Goal: Information Seeking & Learning: Learn about a topic

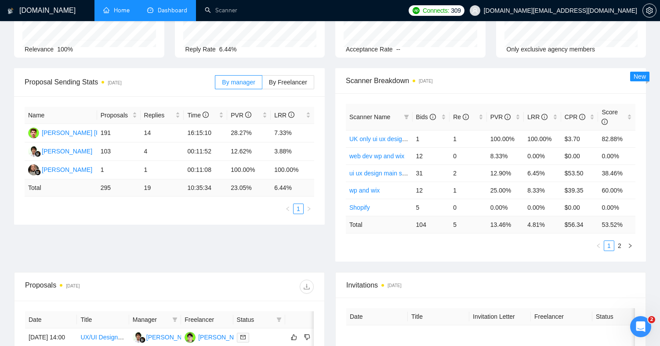
click at [119, 7] on link "Home" at bounding box center [116, 10] width 26 height 7
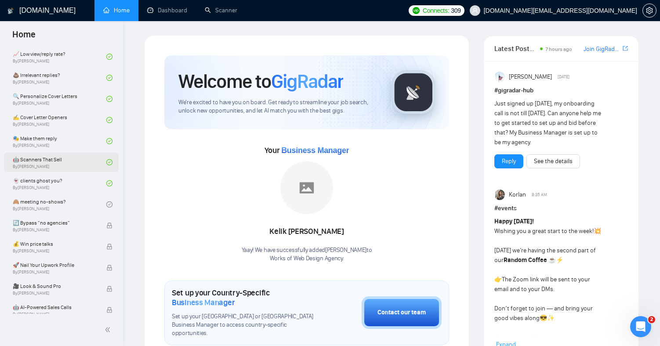
scroll to position [506, 0]
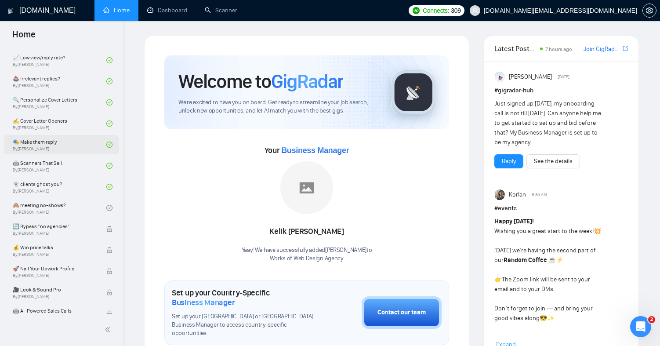
click at [77, 147] on link "🎭 Make them reply By Tamara Levit" at bounding box center [60, 144] width 94 height 19
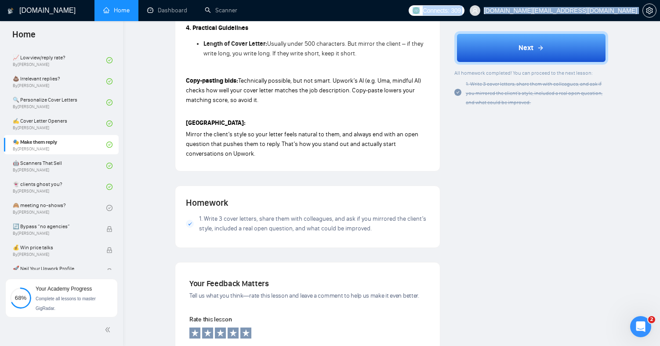
scroll to position [651, 0]
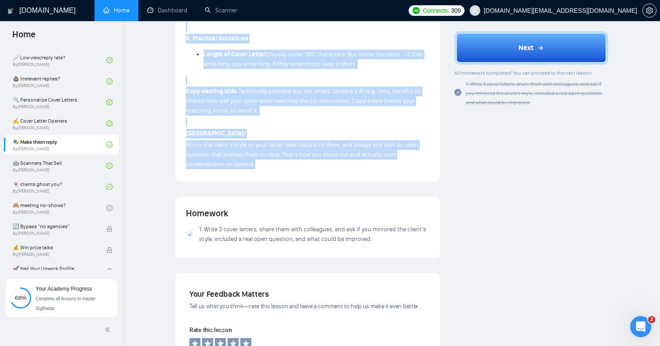
drag, startPoint x: 184, startPoint y: 115, endPoint x: 292, endPoint y: 166, distance: 120.4
copy div "This lesson is about two powerful tools for cover letters: mirroring and open q…"
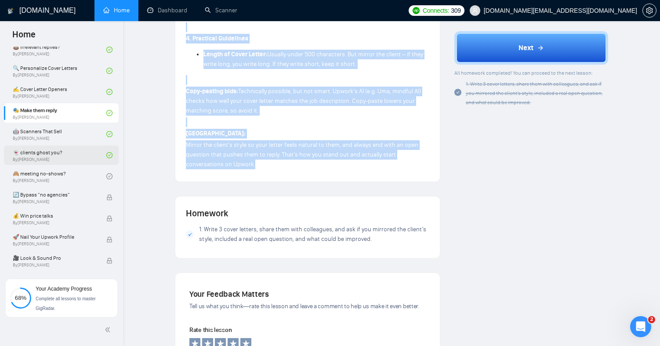
scroll to position [581, 0]
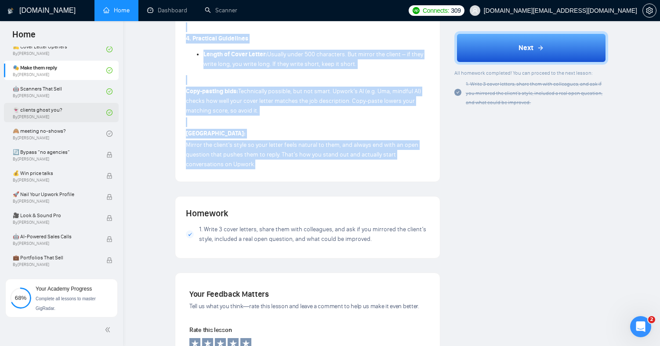
click at [79, 116] on link "👻 clients ghost you? By [PERSON_NAME]" at bounding box center [60, 112] width 94 height 19
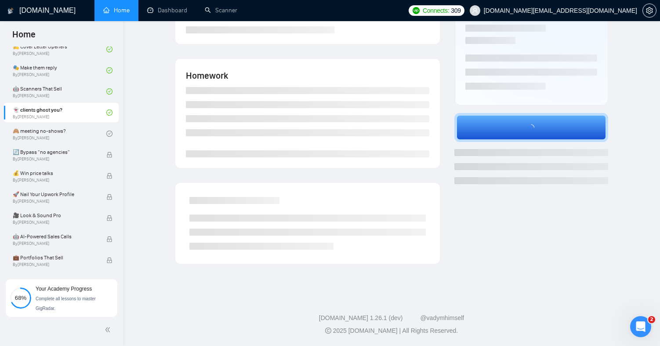
scroll to position [147, 0]
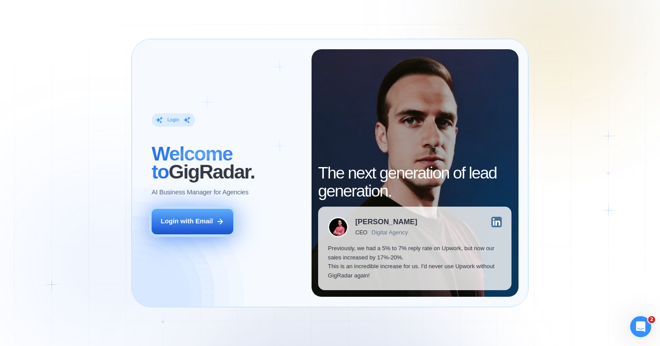
click at [190, 217] on div "Login with Email" at bounding box center [187, 221] width 52 height 9
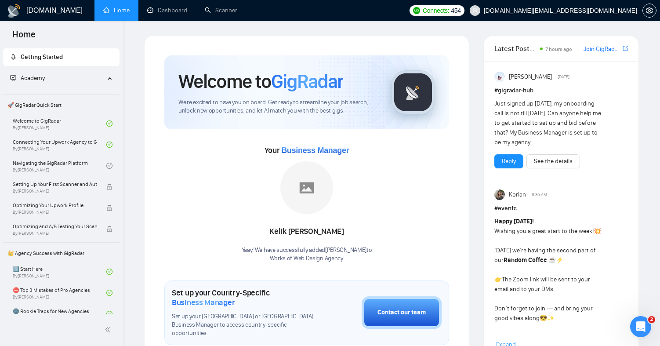
click at [284, 217] on div "Kelik [PERSON_NAME] Yaay! We have successfully added [PERSON_NAME] to Works of …" at bounding box center [307, 211] width 130 height 101
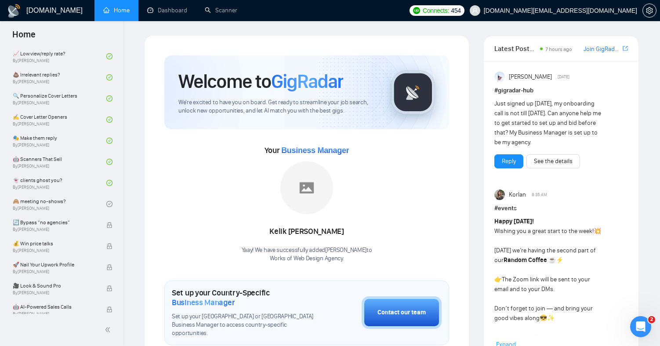
scroll to position [514, 0]
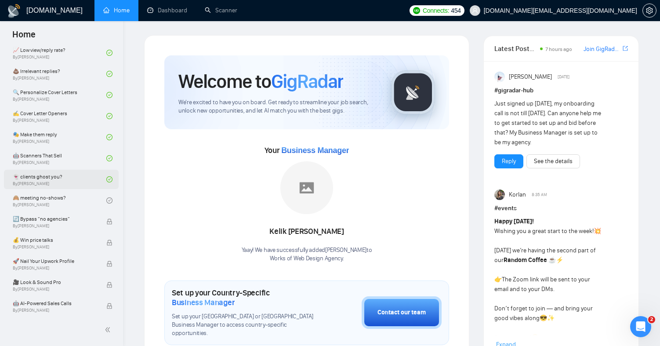
click at [81, 180] on link "👻 clients ghost you? By [PERSON_NAME]" at bounding box center [60, 179] width 94 height 19
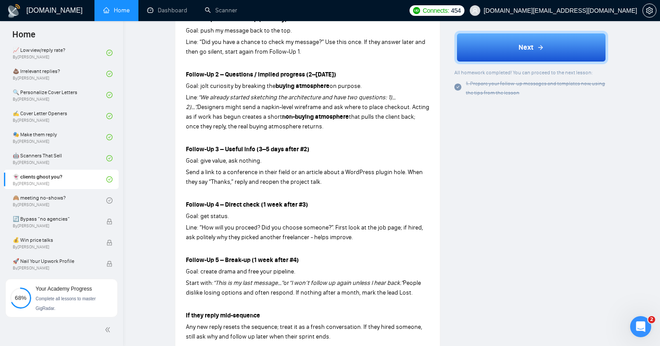
scroll to position [174, 0]
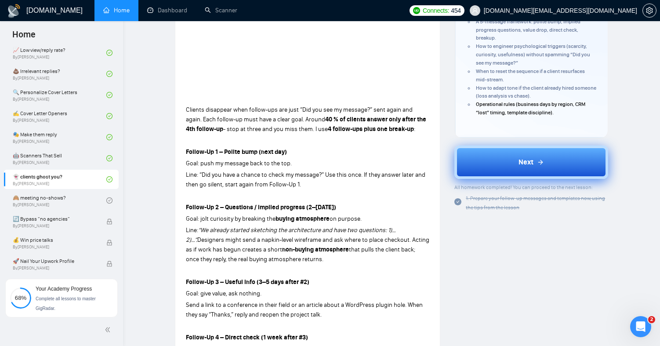
click at [482, 160] on button "Next" at bounding box center [531, 161] width 154 height 33
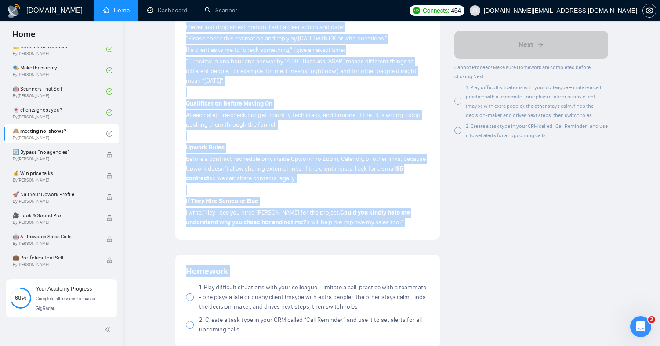
scroll to position [524, 0]
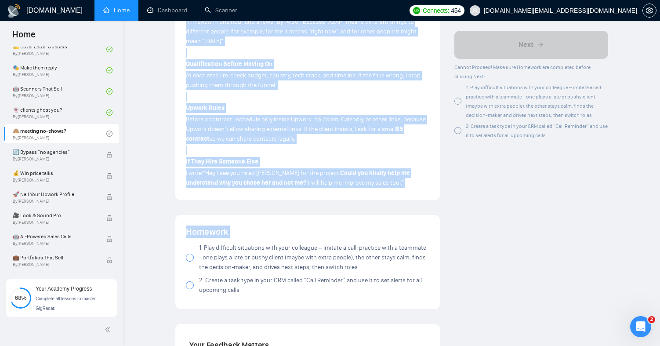
drag, startPoint x: 186, startPoint y: 97, endPoint x: 392, endPoint y: 187, distance: 224.2
copy div "Loremip dolorsita con’a elit se do e temp. Incid utla: E dolorem ali enimadmi v…"
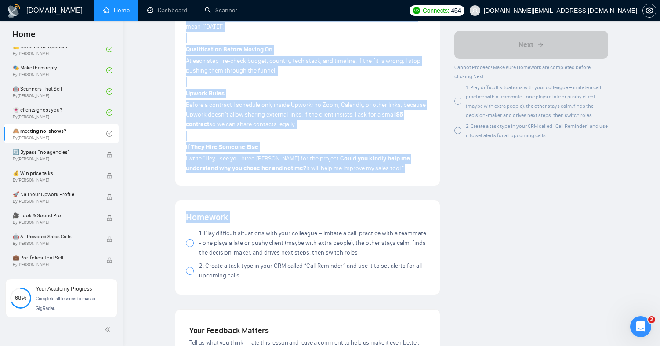
scroll to position [541, 0]
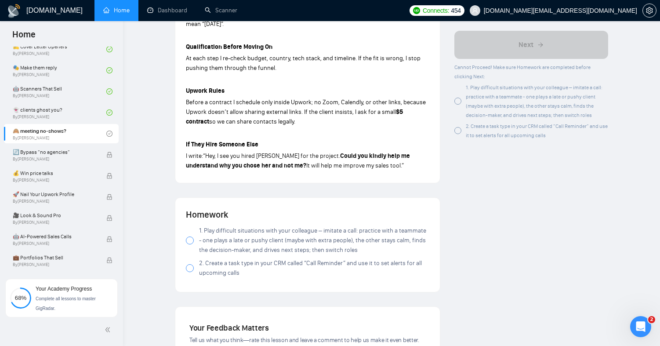
click at [187, 236] on div at bounding box center [190, 240] width 8 height 8
click at [189, 264] on div at bounding box center [190, 268] width 8 height 8
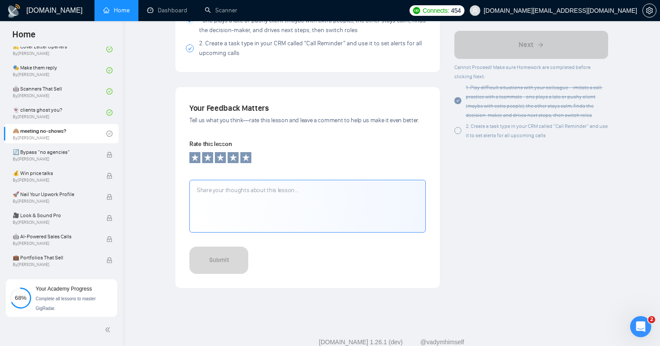
scroll to position [778, 0]
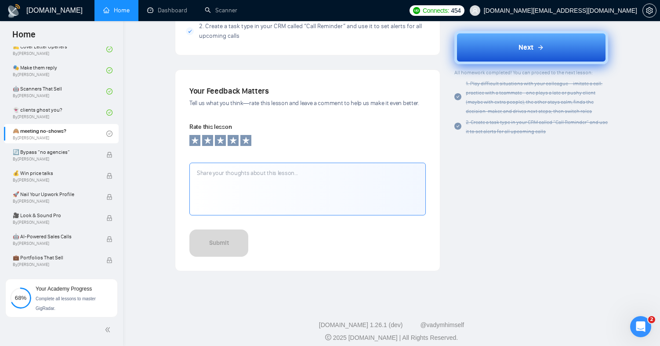
click at [504, 52] on button "Next" at bounding box center [531, 47] width 154 height 33
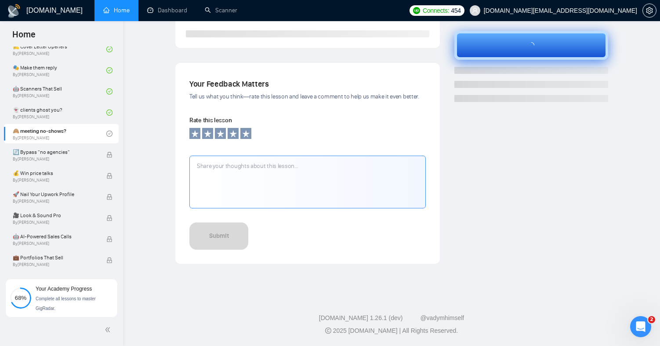
scroll to position [253, 0]
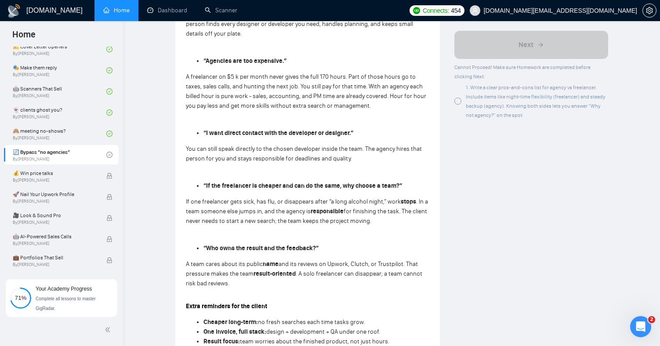
scroll to position [333, 0]
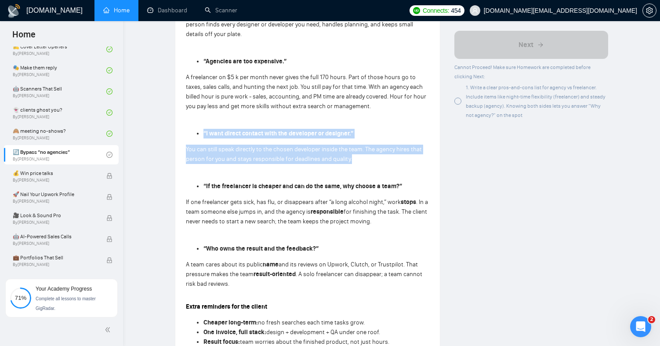
drag, startPoint x: 360, startPoint y: 164, endPoint x: 199, endPoint y: 134, distance: 163.1
click at [199, 134] on div "Some clients still say, “I don’t want to work with an agency.” First step: ask …" at bounding box center [307, 202] width 243 height 516
copy div "“I want direct contact with the developer or designer.” You can still speak dir…"
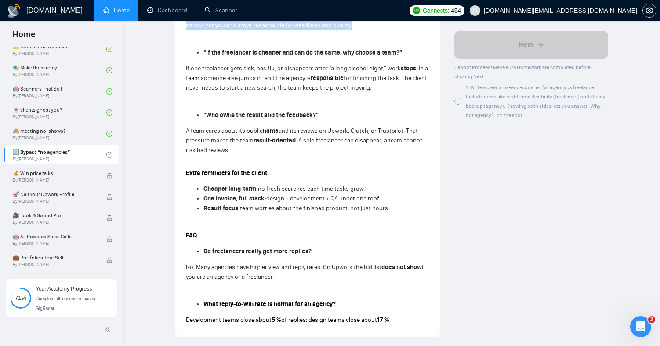
scroll to position [468, 0]
copy div "“I want direct contact with the developer or designer.” You can still speak dir…"
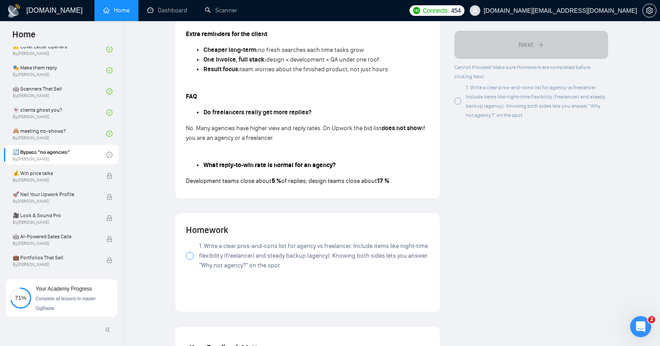
scroll to position [594, 0]
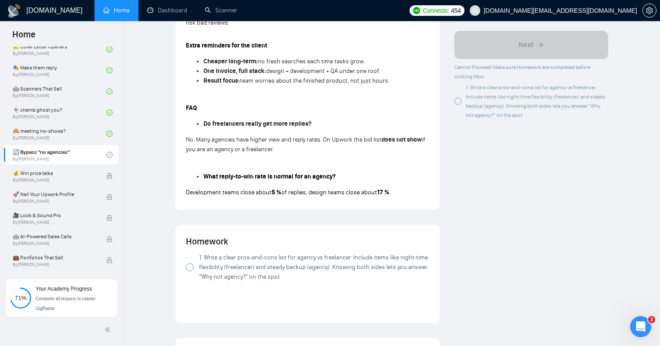
click at [195, 270] on label "1. Write a clear pros-and-cons list for agency vs freelancer. Include items lik…" at bounding box center [307, 267] width 243 height 29
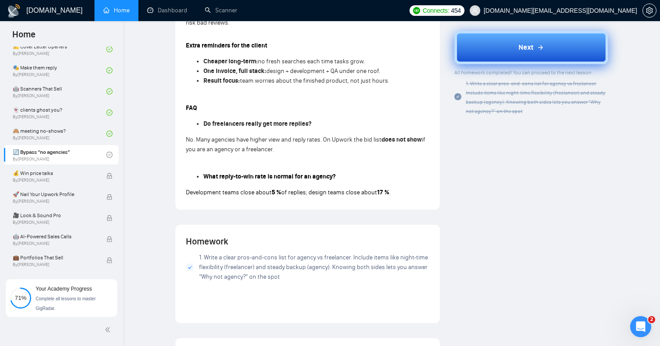
click at [509, 58] on button "Next" at bounding box center [531, 47] width 154 height 33
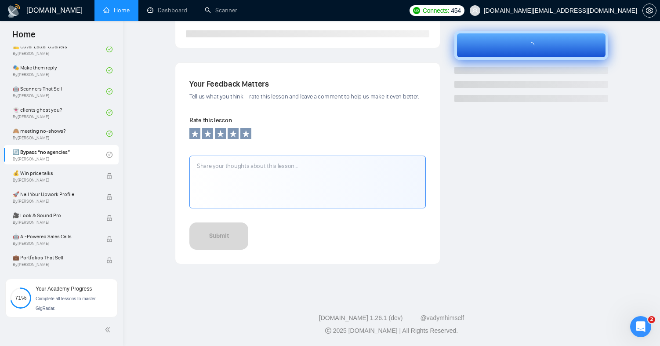
scroll to position [253, 0]
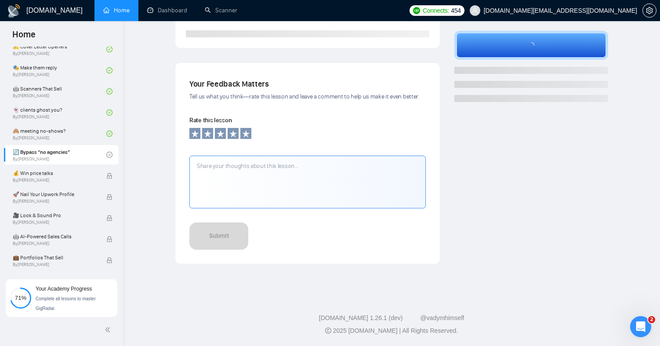
scroll to position [133, 0]
